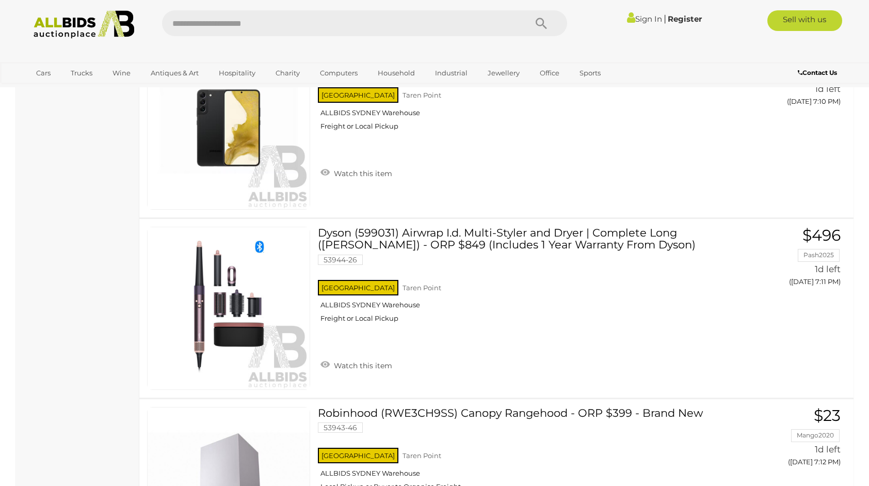
scroll to position [252, 0]
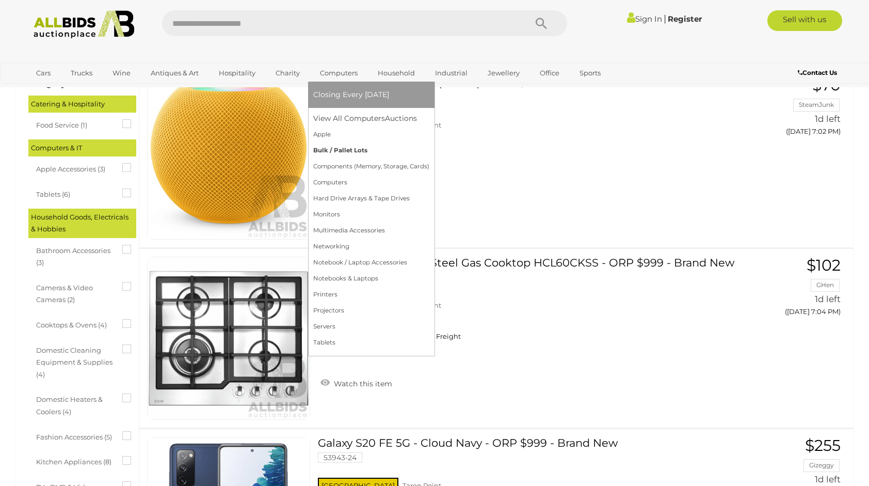
click at [322, 150] on link "Bulk / Pallet Lots" at bounding box center [371, 150] width 116 height 16
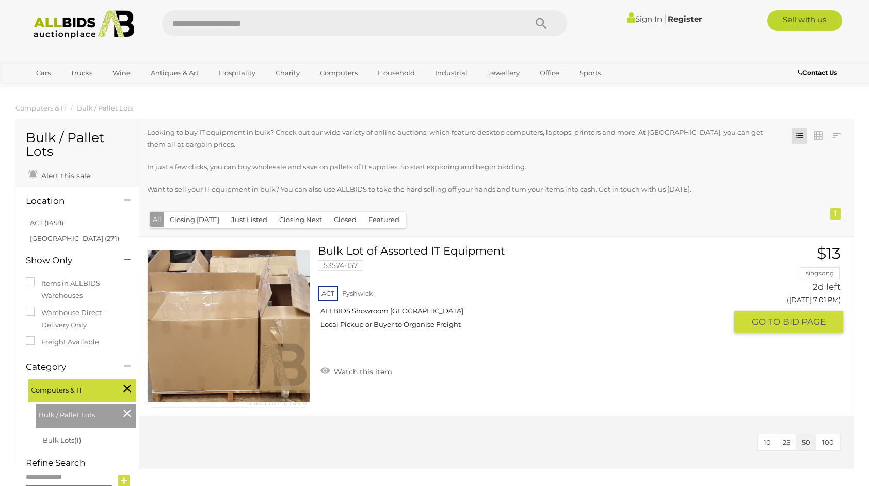
click at [206, 315] on link at bounding box center [228, 326] width 163 height 163
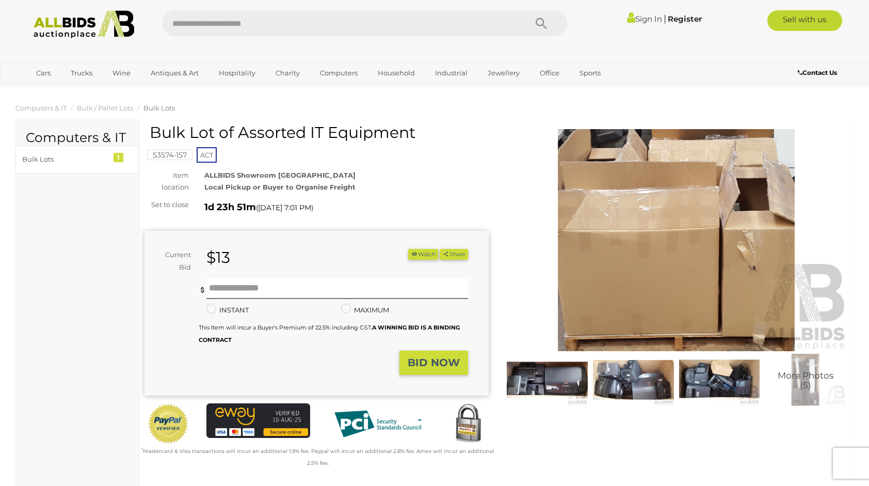
click at [629, 381] on img at bounding box center [633, 380] width 81 height 52
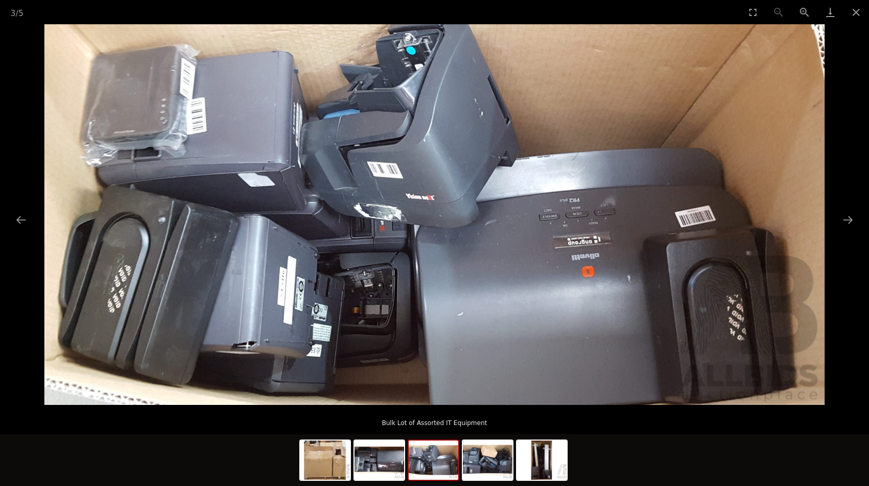
click at [581, 444] on div at bounding box center [434, 460] width 869 height 52
click at [557, 453] on img at bounding box center [542, 459] width 50 height 39
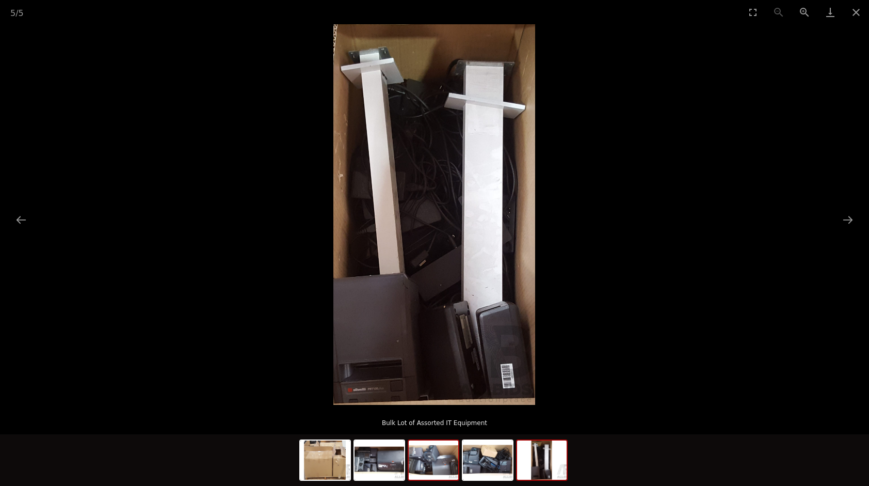
click at [431, 459] on img at bounding box center [434, 459] width 50 height 39
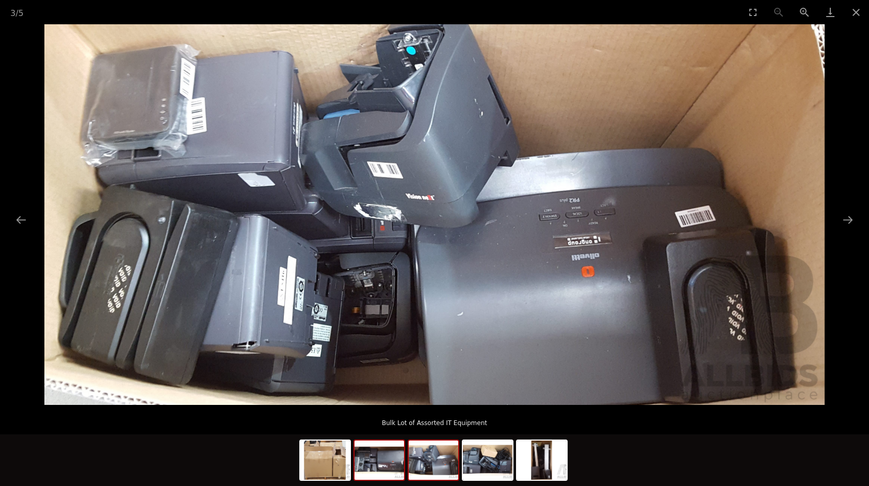
click at [356, 475] on img at bounding box center [380, 459] width 50 height 39
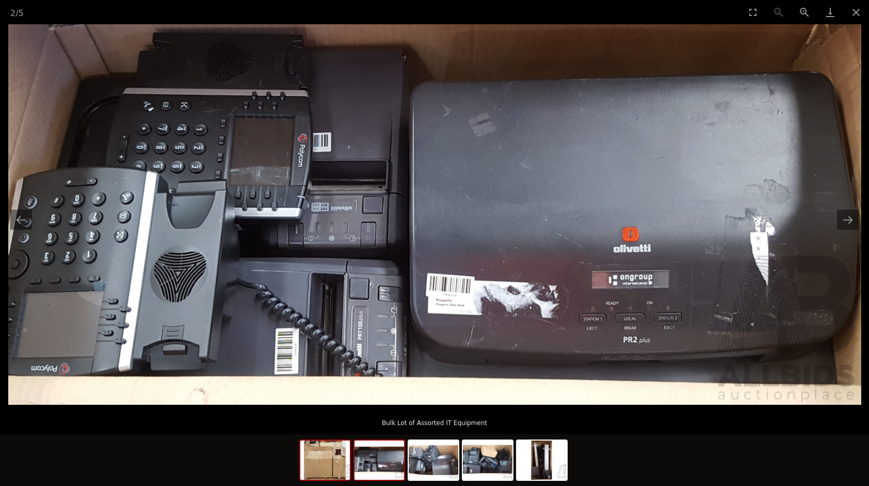
click at [325, 470] on img at bounding box center [325, 459] width 50 height 39
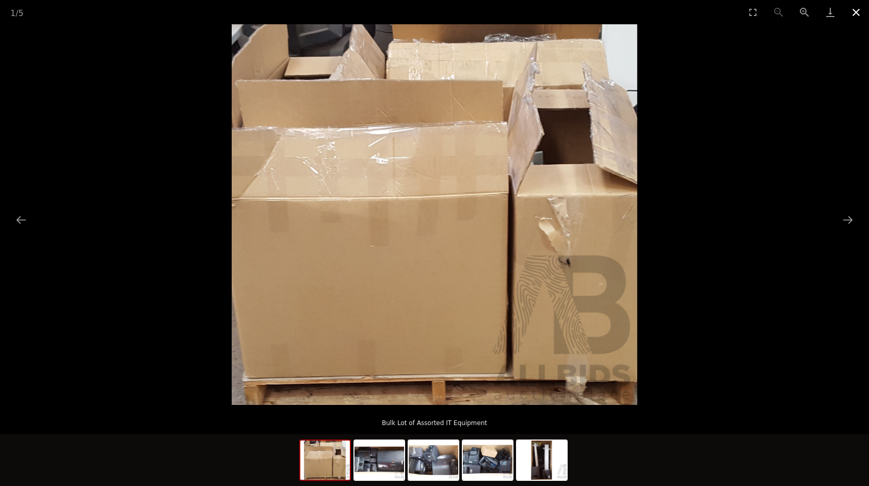
click at [851, 15] on button "Close gallery" at bounding box center [856, 12] width 26 height 24
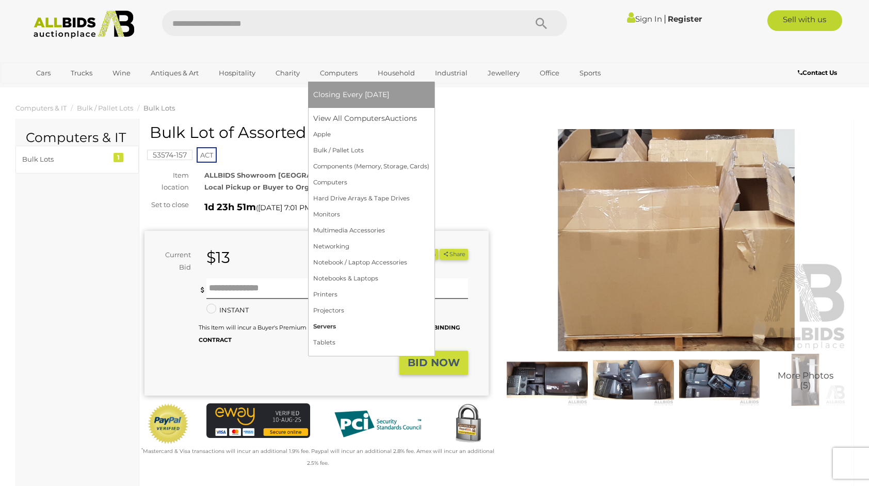
click at [327, 323] on link "Servers" at bounding box center [371, 326] width 116 height 16
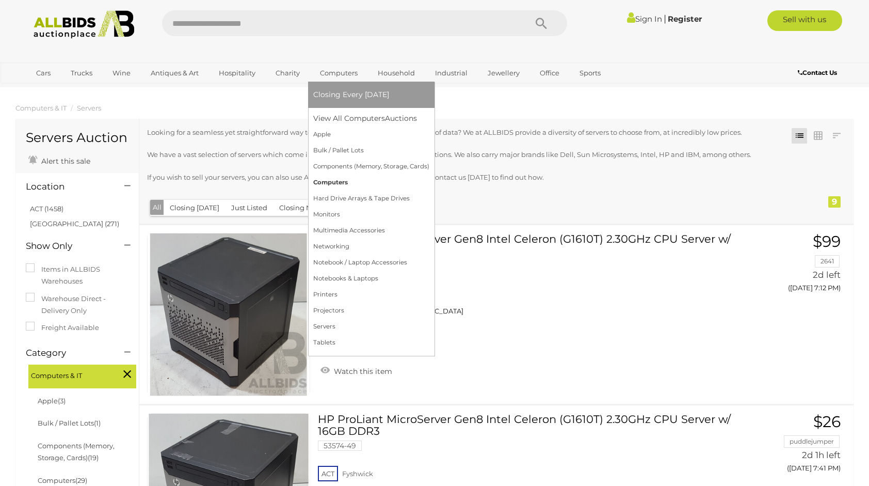
click at [338, 180] on link "Computers" at bounding box center [371, 182] width 116 height 16
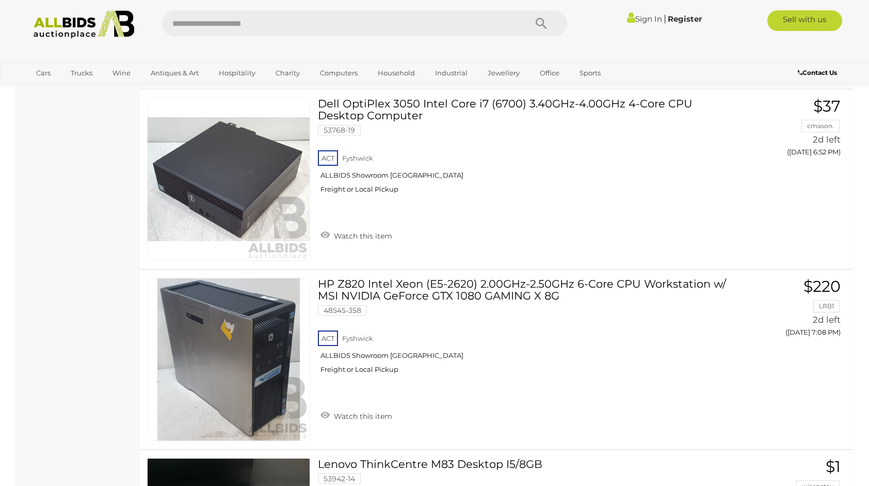
scroll to position [717, 0]
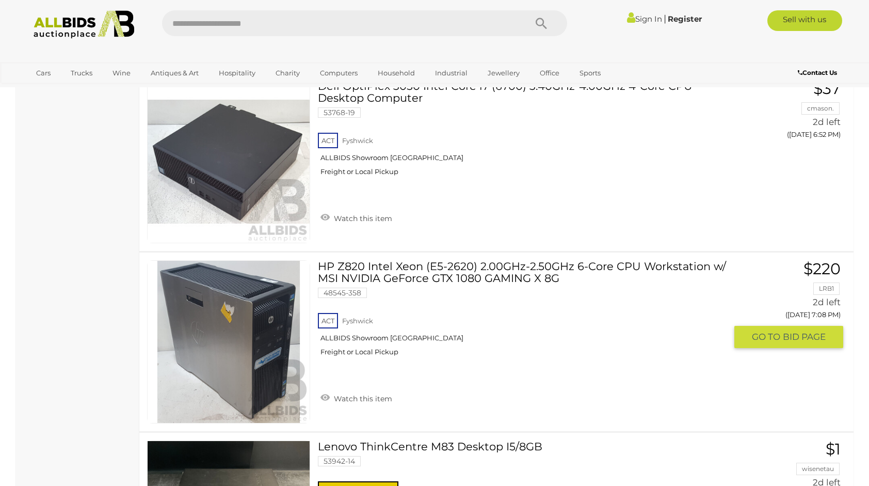
click at [490, 273] on link "HP Z820 Intel Xeon (E5-2620) 2.00GHz-2.50GHz 6-Core CPU Workstation w/ MSI NVID…" at bounding box center [526, 312] width 401 height 104
